Goal: Check status: Check status

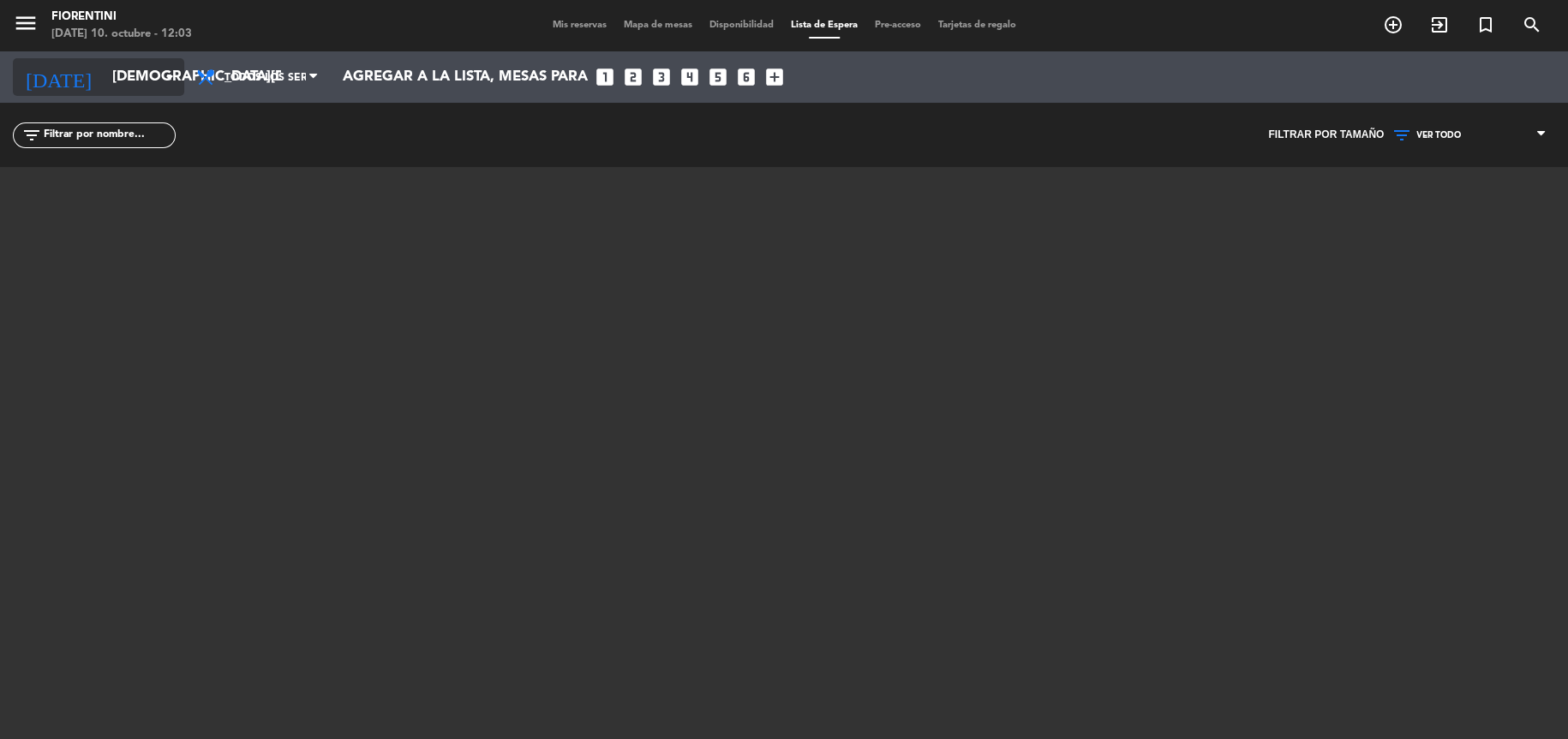
click at [172, 70] on icon "arrow_drop_down" at bounding box center [170, 77] width 21 height 21
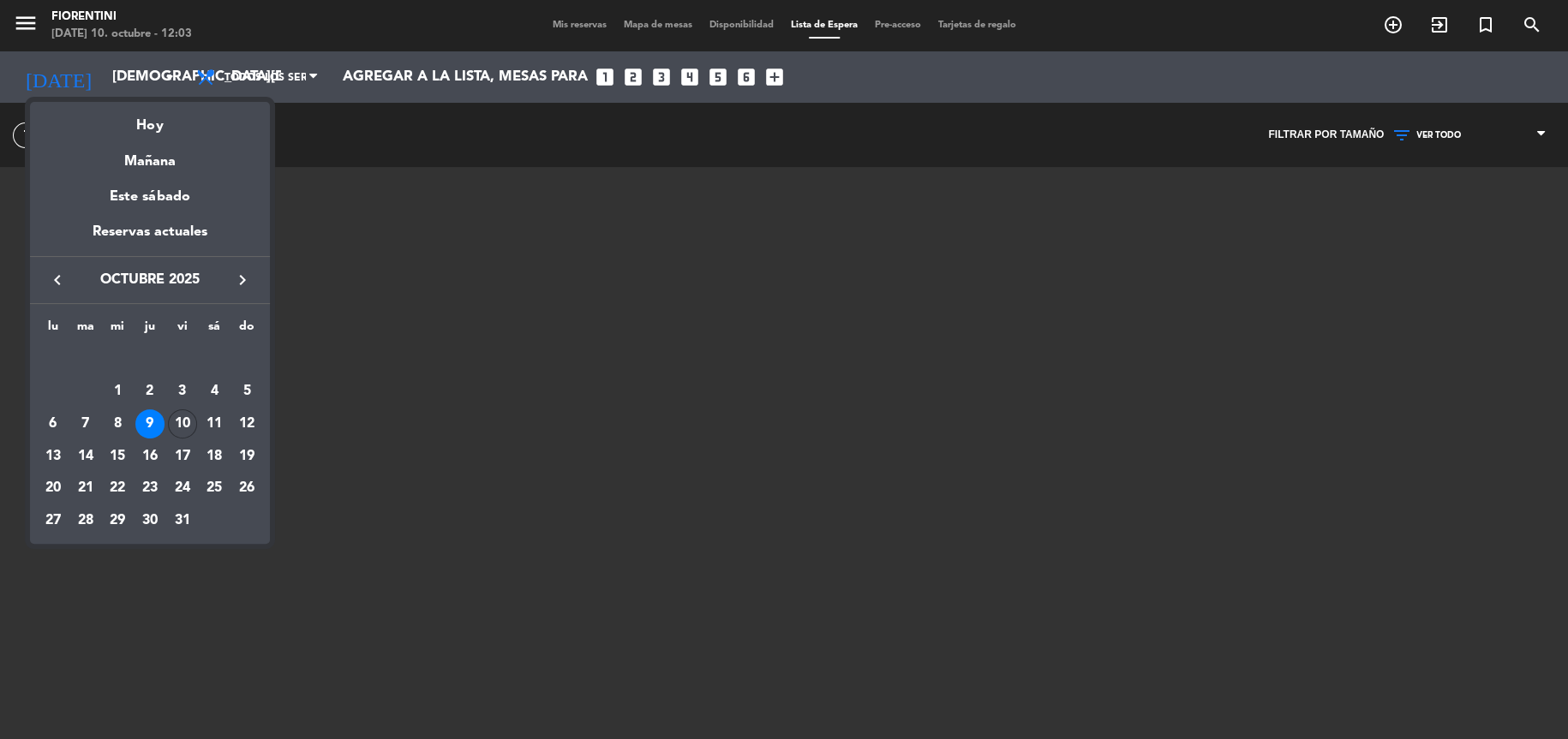
click at [189, 421] on div "10" at bounding box center [182, 424] width 29 height 29
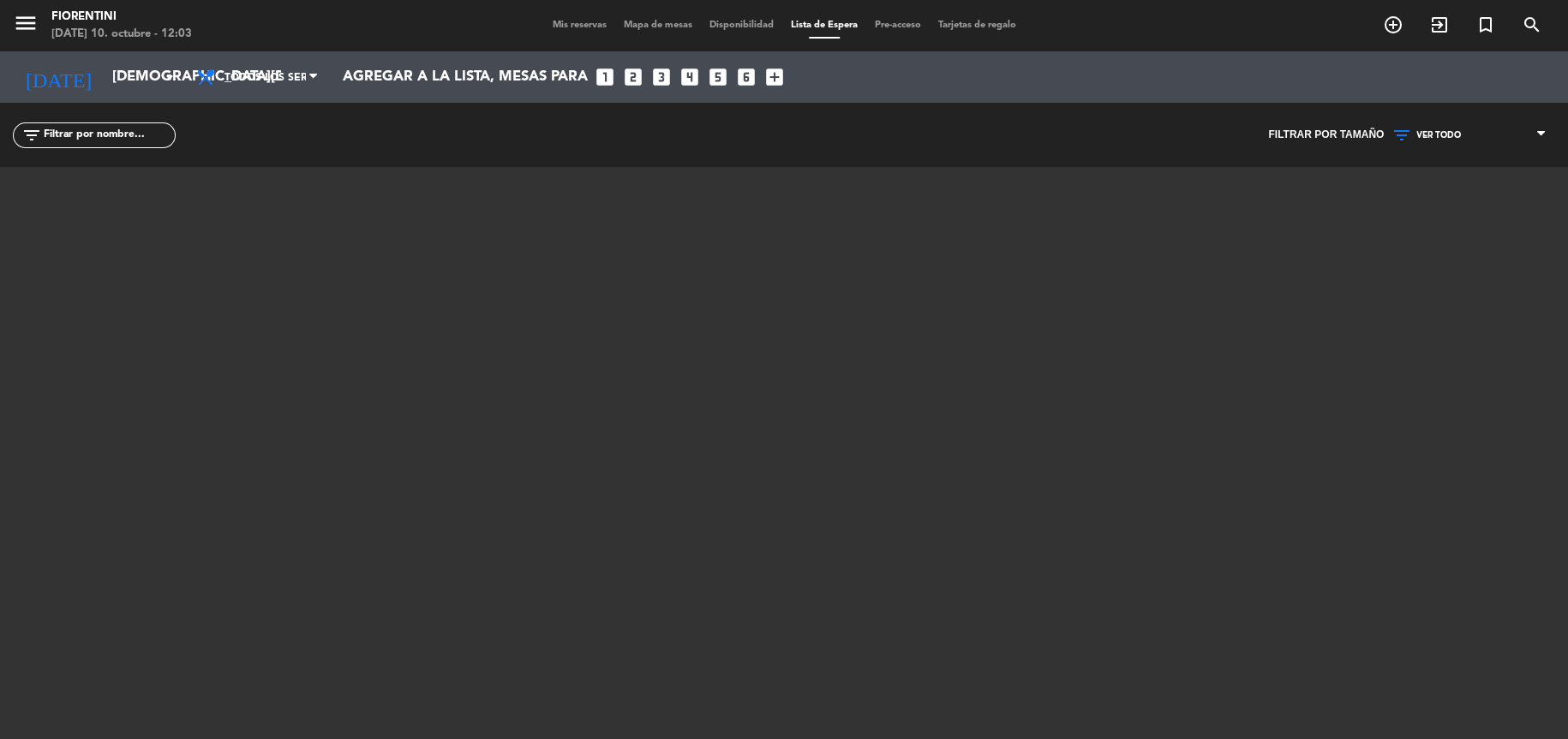
type input "[DATE]"
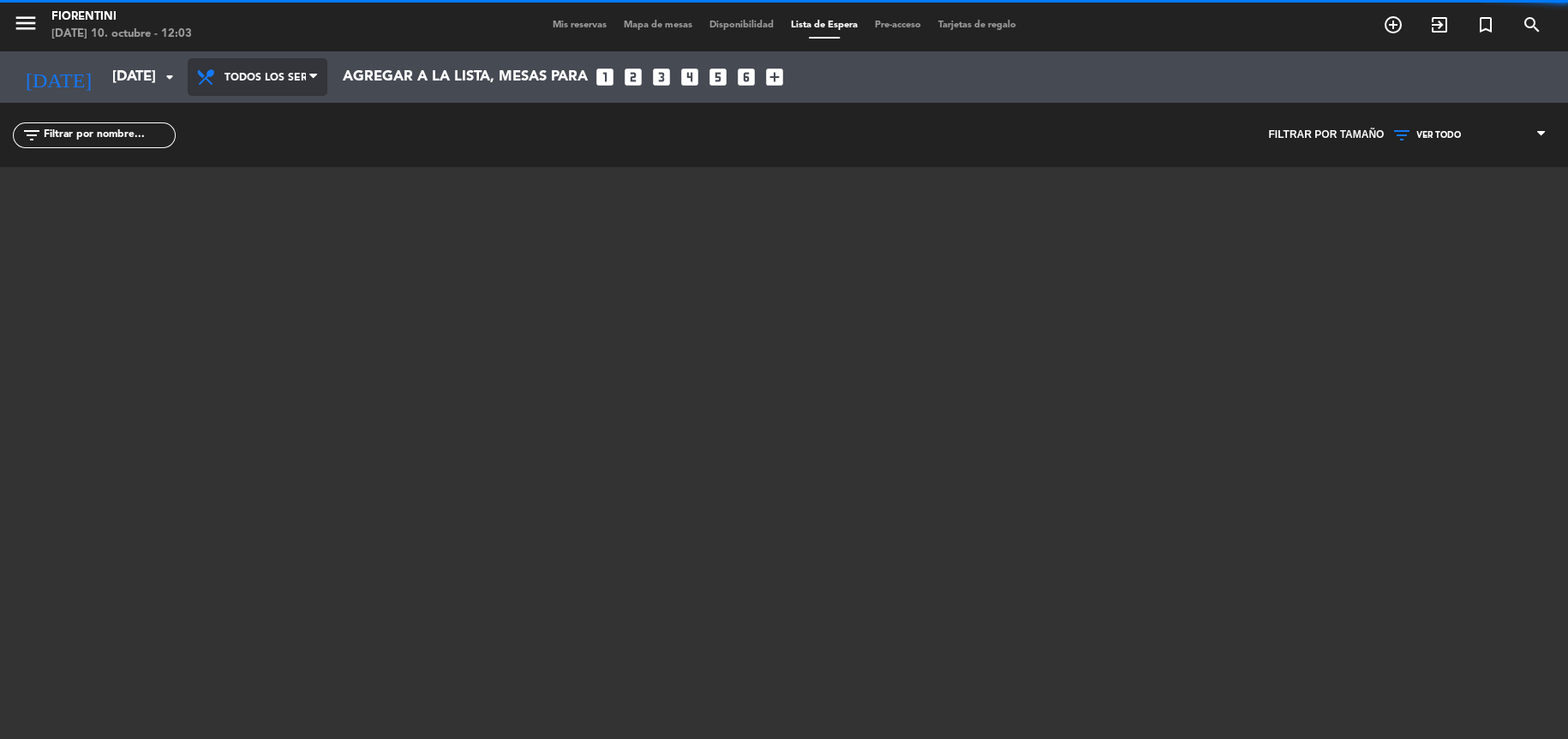
click at [273, 87] on span "Todos los servicios" at bounding box center [266, 78] width 81 height 33
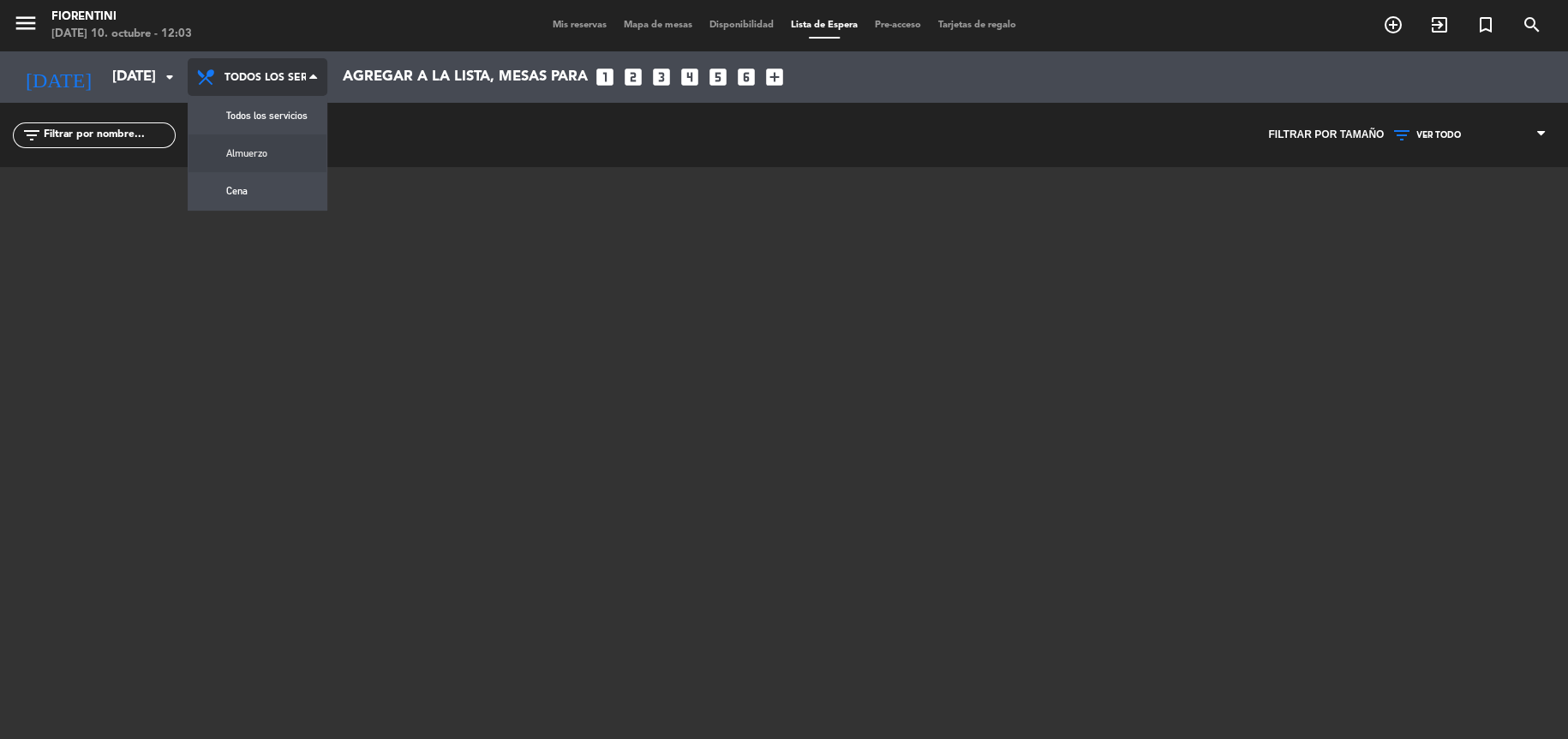
click at [288, 158] on div "menu [PERSON_NAME] [DATE] 10. octubre - 12:03 Mis reservas Mapa de mesas Dispon…" at bounding box center [784, 369] width 1568 height 739
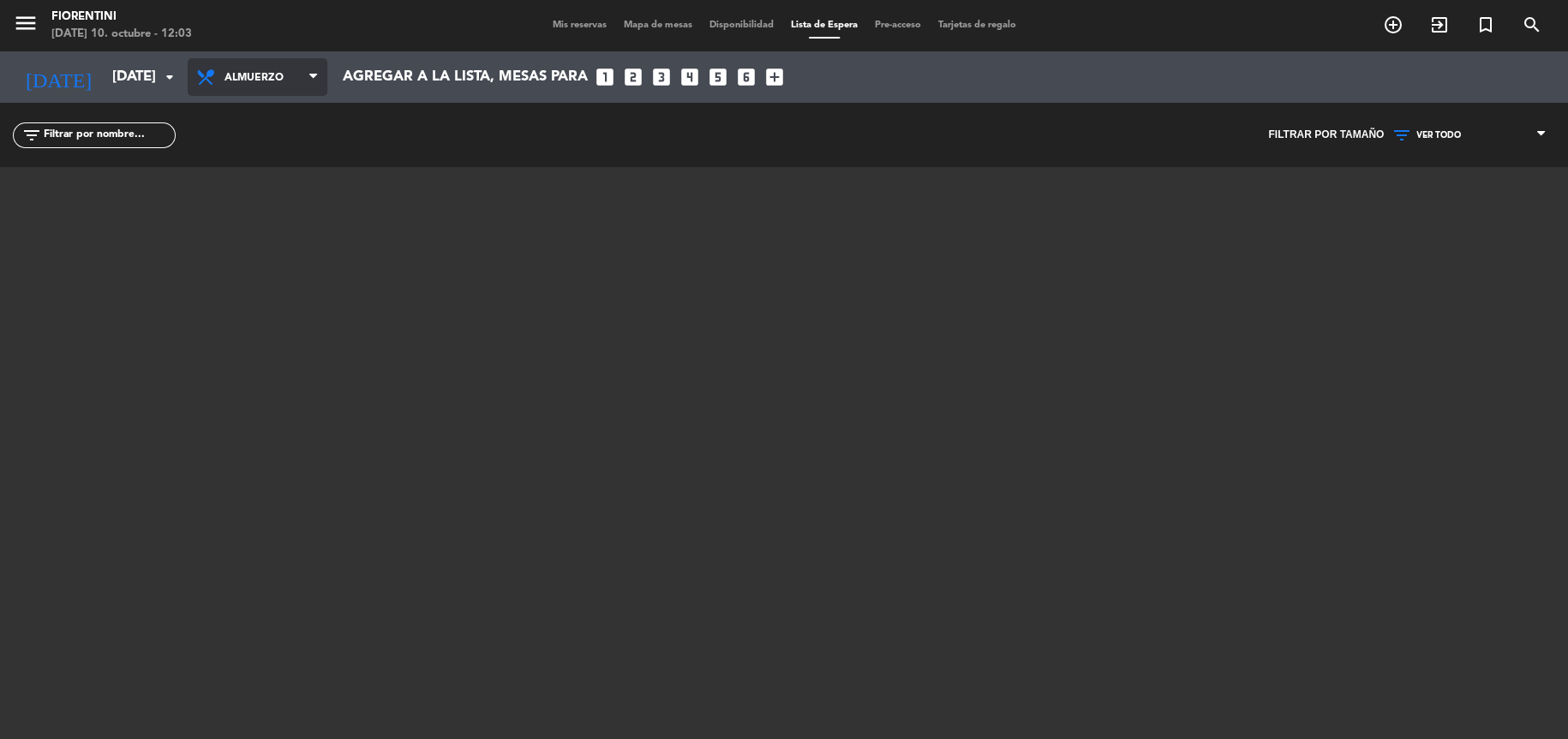
click at [292, 77] on span "Almuerzo" at bounding box center [266, 78] width 81 height 33
click at [305, 195] on div "menu [PERSON_NAME] [DATE] 10. octubre - 12:03 Mis reservas Mapa de mesas Dispon…" at bounding box center [784, 369] width 1568 height 739
click at [303, 80] on span "Cena" at bounding box center [266, 78] width 81 height 33
click at [306, 160] on div "menu [PERSON_NAME] [DATE] 10. octubre - 12:03 Mis reservas Mapa de mesas Dispon…" at bounding box center [784, 369] width 1568 height 739
